Goal: Task Accomplishment & Management: Manage account settings

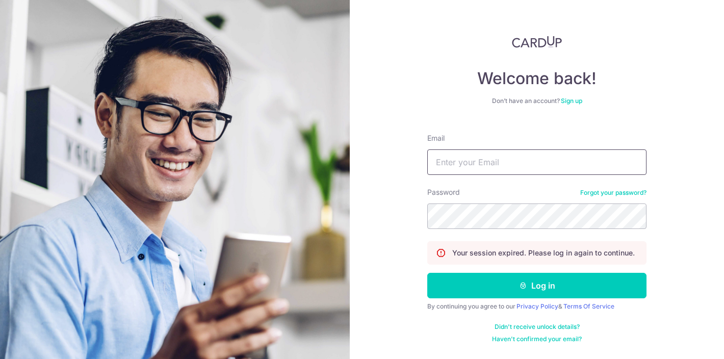
click at [463, 163] on input "Email" at bounding box center [536, 162] width 219 height 26
type input "[PERSON_NAME][EMAIL_ADDRESS][DOMAIN_NAME]"
click at [427, 273] on button "Log in" at bounding box center [536, 286] width 219 height 26
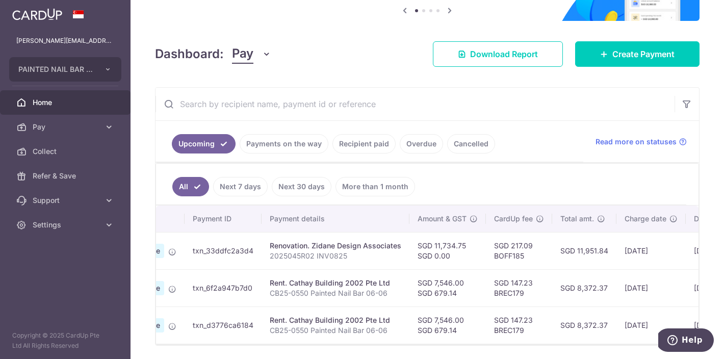
scroll to position [144, 0]
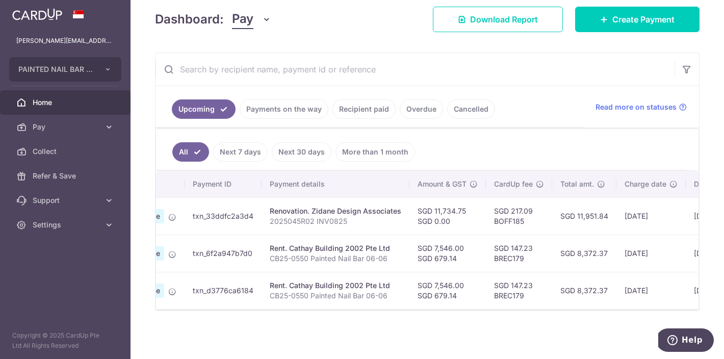
click at [281, 109] on link "Payments on the way" at bounding box center [284, 108] width 89 height 19
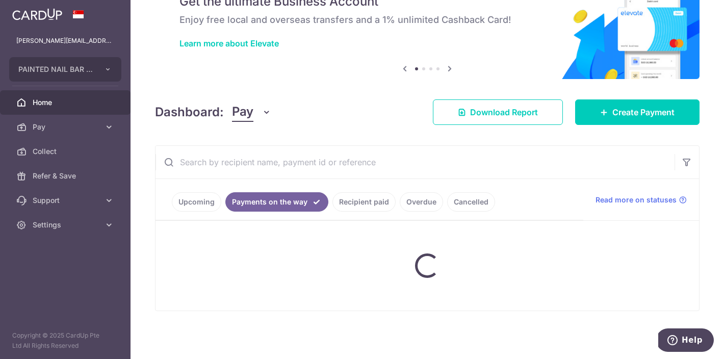
scroll to position [96, 0]
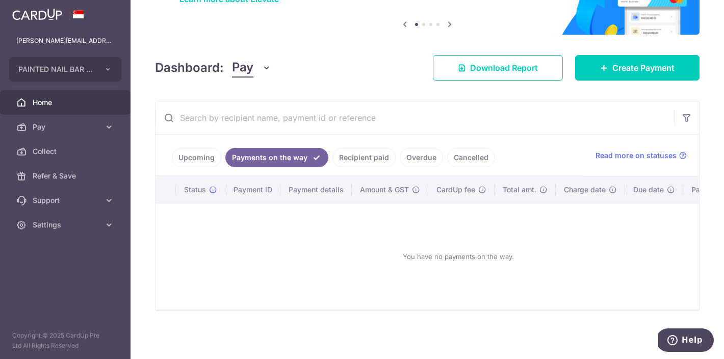
click at [360, 154] on link "Recipient paid" at bounding box center [364, 157] width 63 height 19
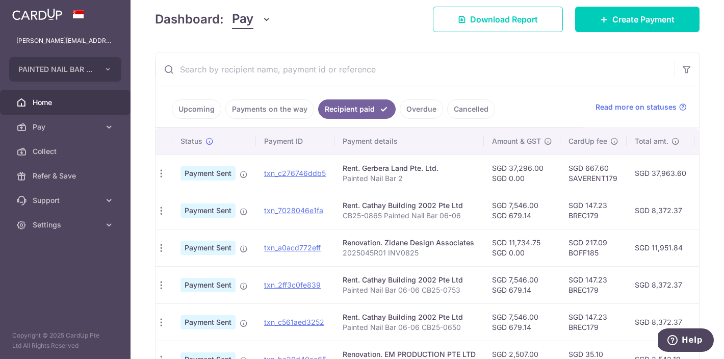
scroll to position [0, 0]
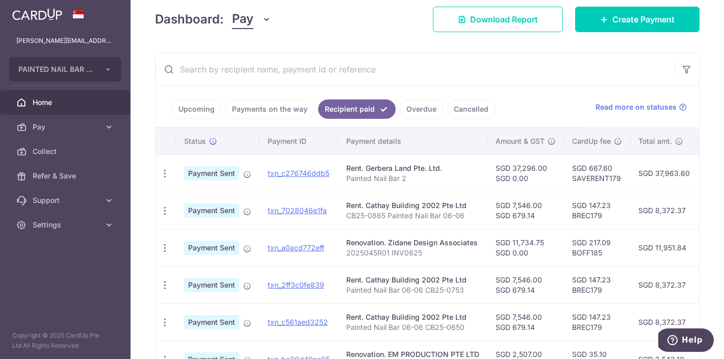
click at [50, 103] on span "Home" at bounding box center [66, 102] width 67 height 10
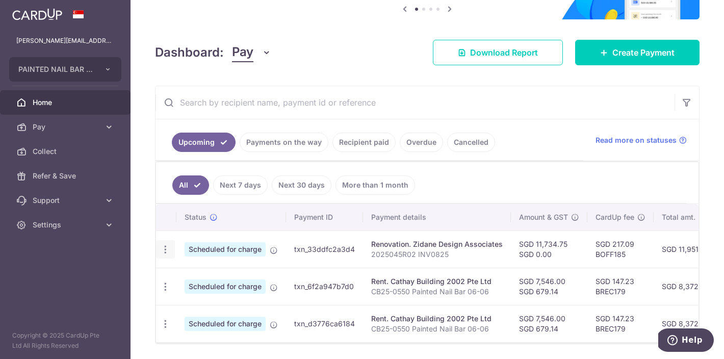
click at [167, 250] on icon "button" at bounding box center [165, 249] width 11 height 11
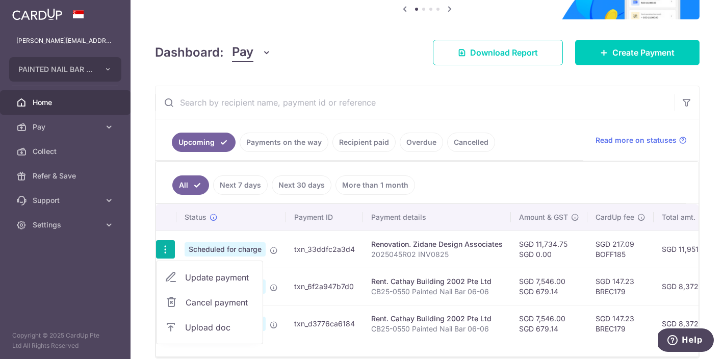
click at [213, 282] on span "Update payment" at bounding box center [219, 277] width 69 height 12
radio input "true"
type input "11,734.75"
type input "0.00"
type input "[DATE]"
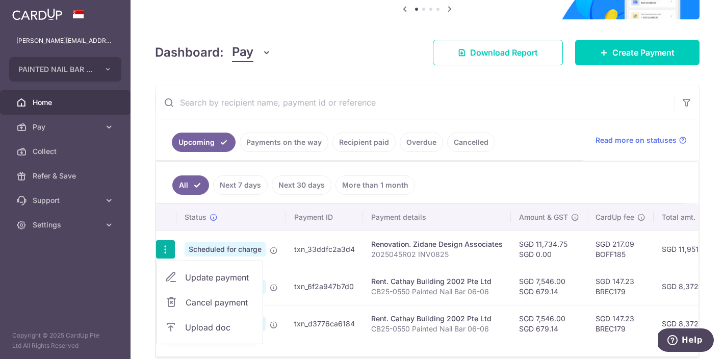
type input "2025045R02 INV0825"
type input "2025045R02 INV0825 Balance"
type input "2025045R02 INV0"
type input "BOFF185"
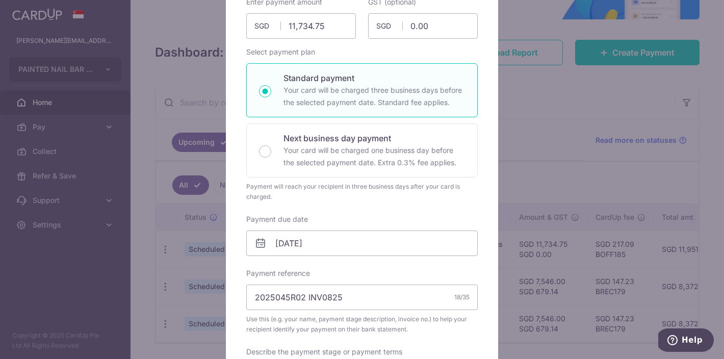
scroll to position [120, 0]
click at [420, 244] on input "[DATE]" at bounding box center [362, 242] width 232 height 26
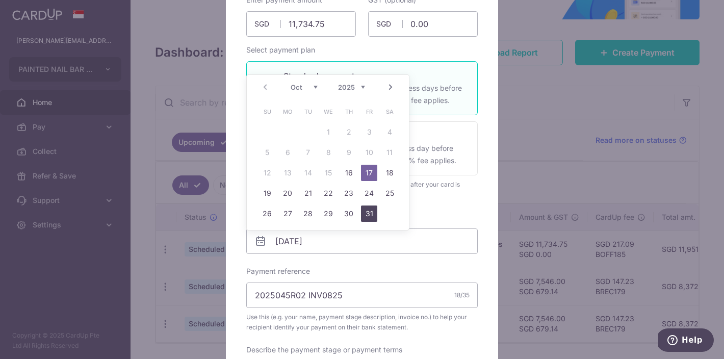
click at [368, 211] on link "31" at bounding box center [369, 214] width 16 height 16
type input "[DATE]"
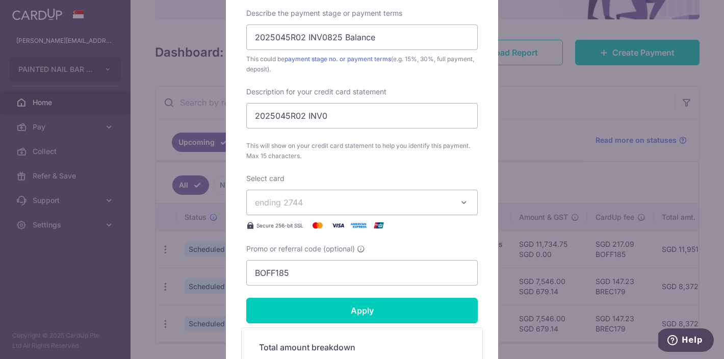
scroll to position [556, 0]
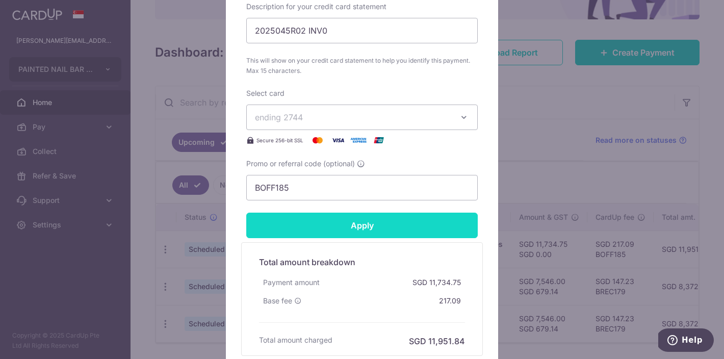
click at [396, 227] on input "Apply" at bounding box center [362, 226] width 232 height 26
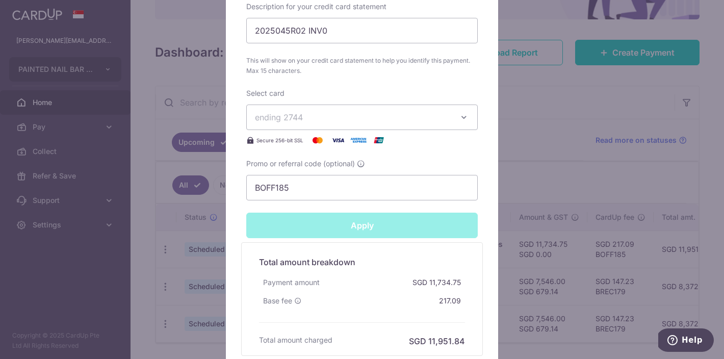
type input "Successfully Applied"
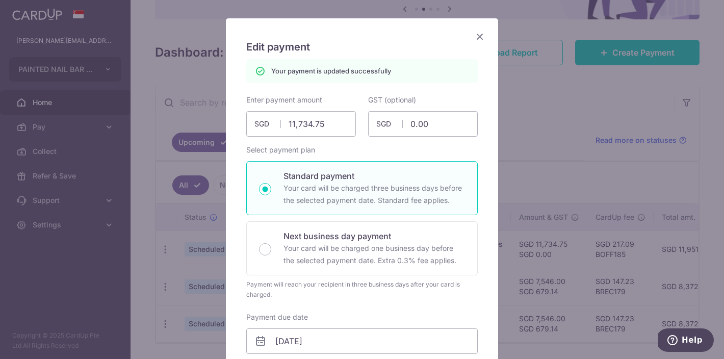
scroll to position [0, 0]
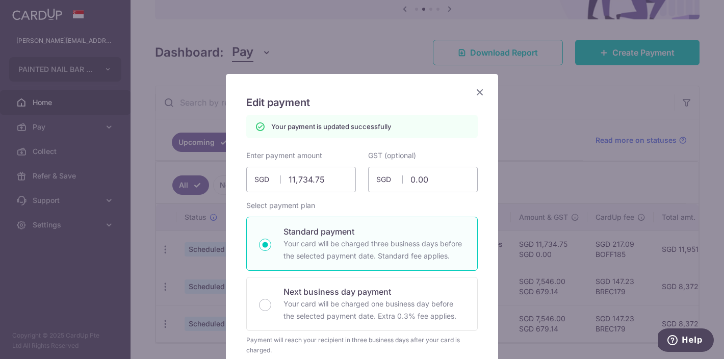
click at [478, 96] on icon "Close" at bounding box center [480, 92] width 12 height 13
